Goal: Transaction & Acquisition: Subscribe to service/newsletter

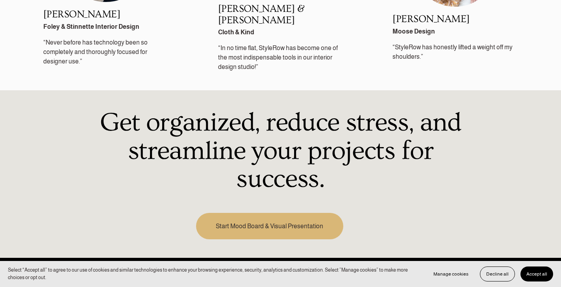
scroll to position [1037, 0]
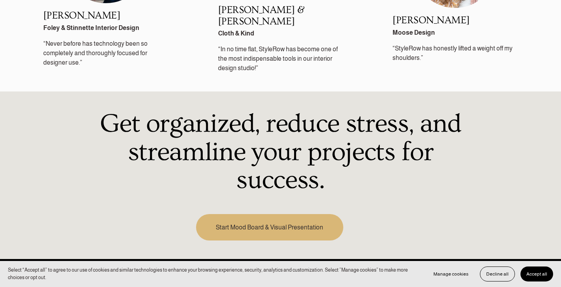
click at [280, 222] on link "Start Mood Board & Visual Presentation" at bounding box center [270, 227] width 148 height 26
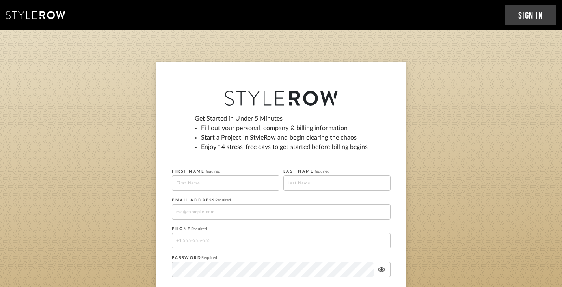
click at [233, 187] on input at bounding box center [226, 182] width 108 height 15
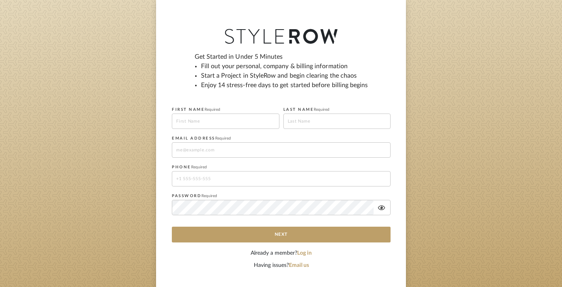
scroll to position [61, 0]
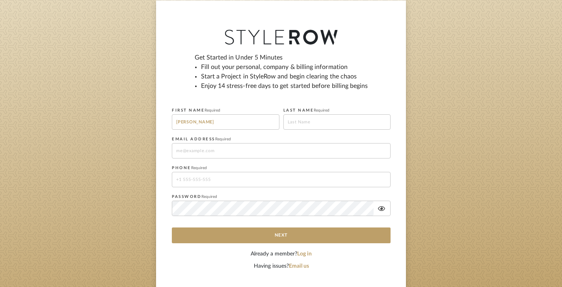
type input "[PERSON_NAME]"
type input "[EMAIL_ADDRESS][DOMAIN_NAME]"
type input "[PHONE_NUMBER]"
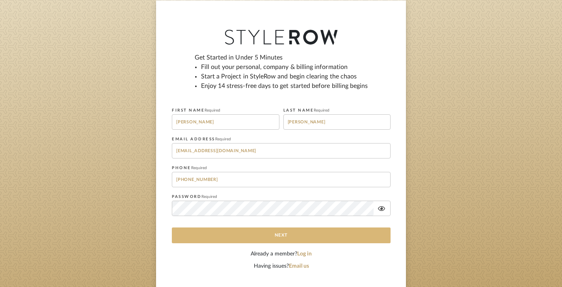
click at [203, 236] on button "Next" at bounding box center [281, 235] width 219 height 16
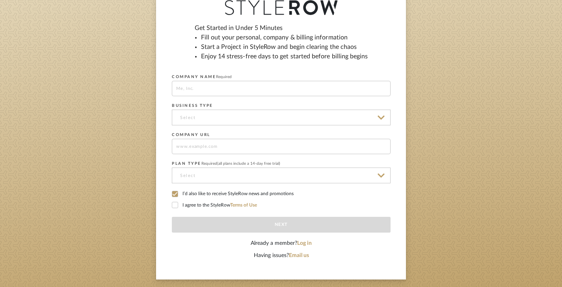
scroll to position [91, 0]
click at [193, 118] on input at bounding box center [281, 117] width 219 height 16
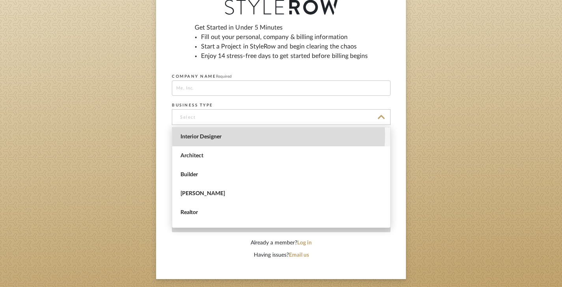
click at [197, 135] on span "Interior Designer" at bounding box center [281, 137] width 203 height 7
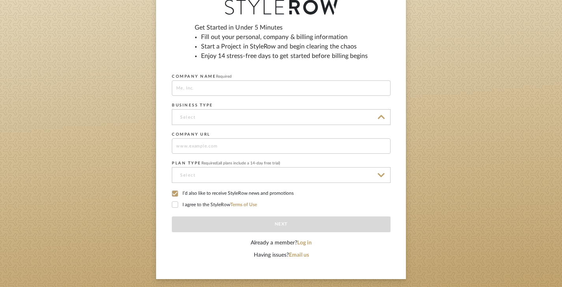
type input "Interior Designer"
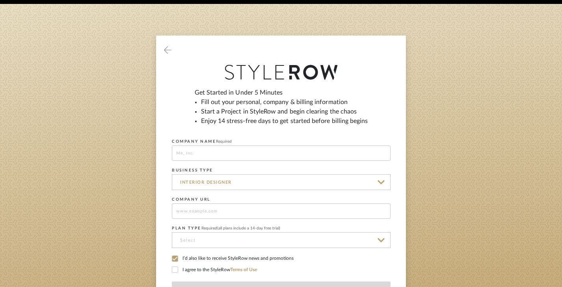
scroll to position [48, 0]
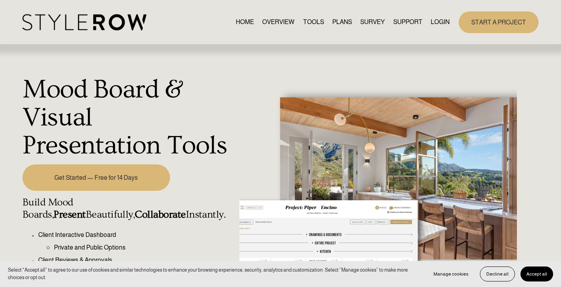
click at [512, 13] on link "START A PROJECT" at bounding box center [499, 22] width 80 height 22
